Goal: Information Seeking & Learning: Learn about a topic

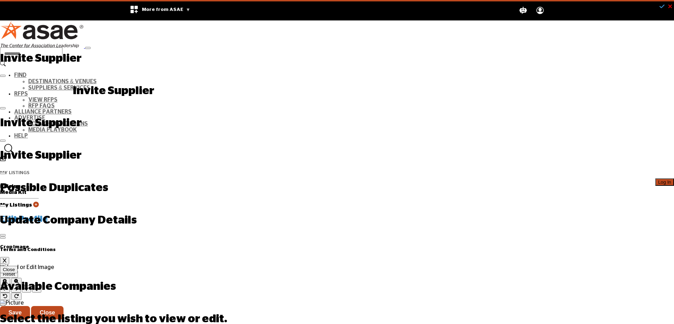
click at [658, 180] on span "Log In" at bounding box center [664, 182] width 13 height 5
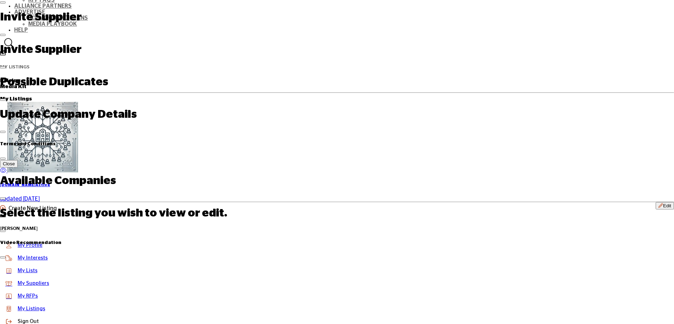
scroll to position [212, 0]
